Goal: Check status

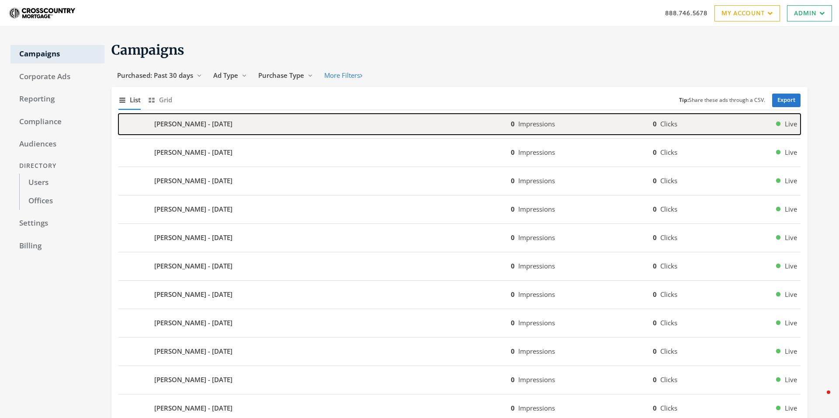
click at [269, 126] on div "Demetrius Stinson - 2025-09-10" at bounding box center [314, 124] width 392 height 21
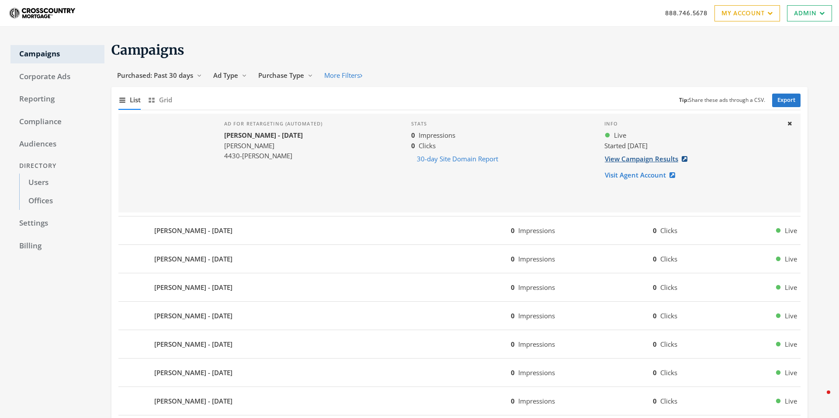
click at [625, 157] on link "View Campaign Results" at bounding box center [648, 159] width 89 height 16
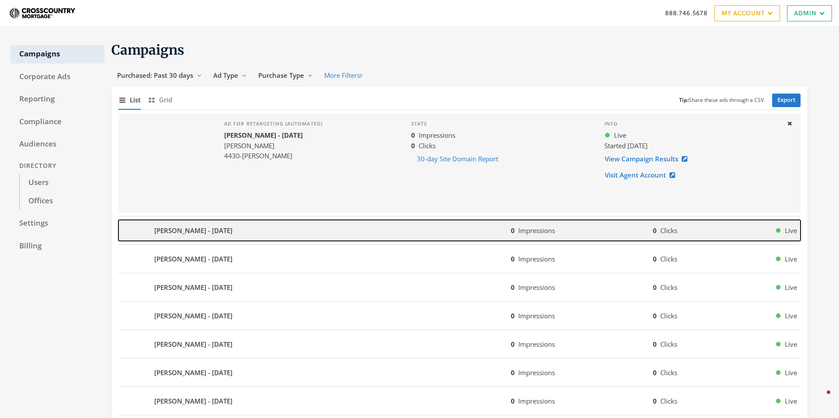
click at [370, 233] on div "Brenden Shoemaker - 2025-09-10" at bounding box center [314, 230] width 392 height 21
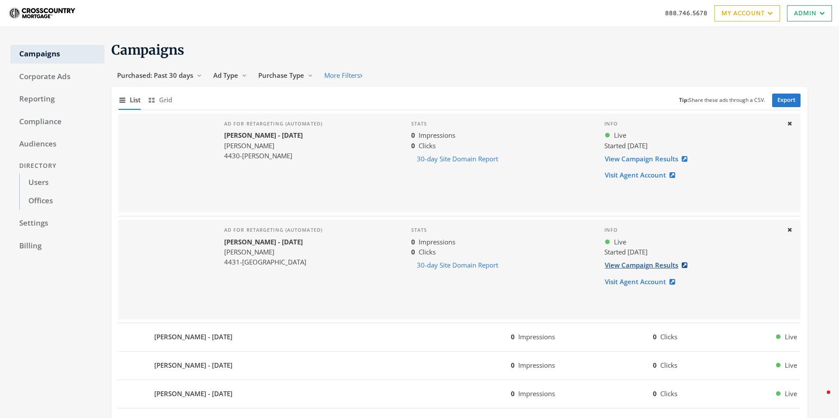
click at [644, 263] on link "View Campaign Results" at bounding box center [648, 265] width 89 height 16
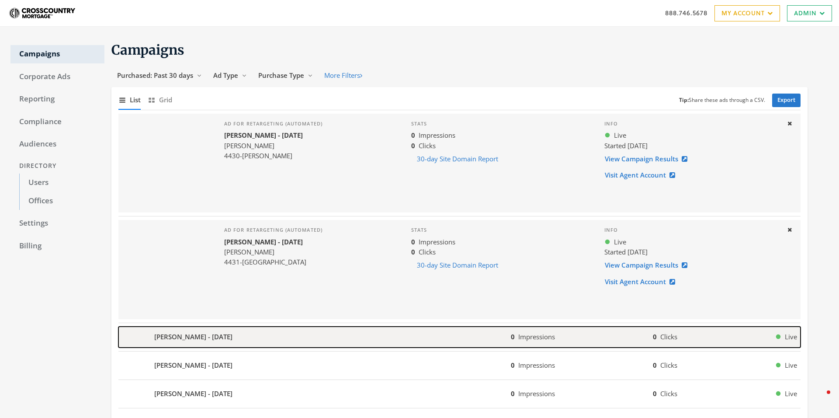
click at [381, 332] on div "Adam Snively - 2025-09-10" at bounding box center [314, 336] width 392 height 21
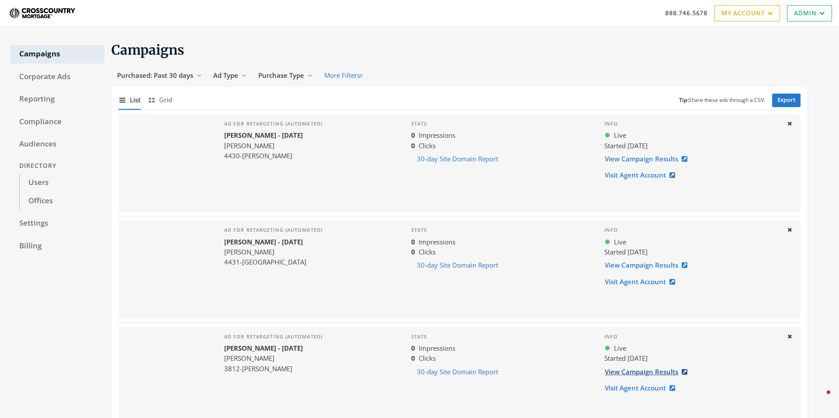
click at [627, 372] on link "View Campaign Results" at bounding box center [648, 371] width 89 height 16
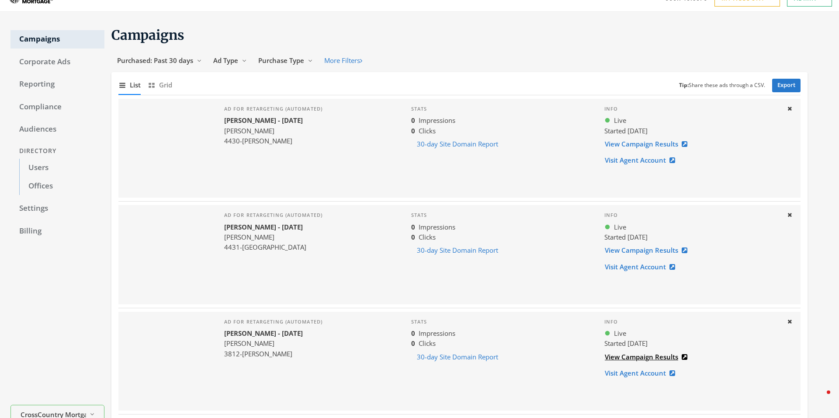
scroll to position [19, 0]
